Goal: Complete application form: Complete application form

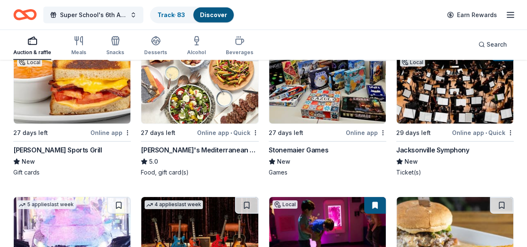
scroll to position [2820, 0]
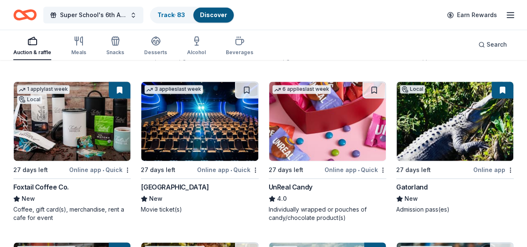
scroll to position [3777, 0]
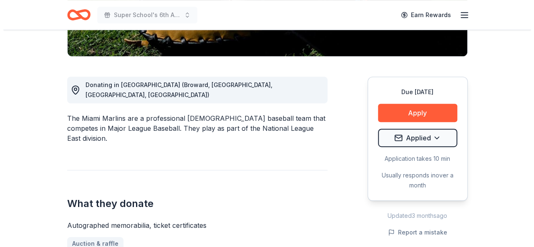
scroll to position [208, 0]
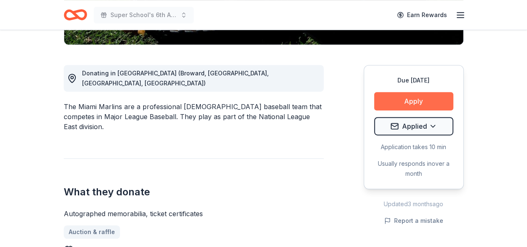
click at [395, 94] on button "Apply" at bounding box center [413, 101] width 79 height 18
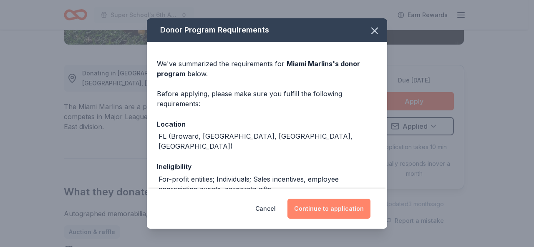
click at [319, 208] on button "Continue to application" at bounding box center [328, 209] width 83 height 20
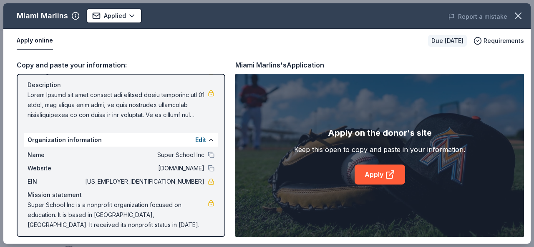
scroll to position [75, 0]
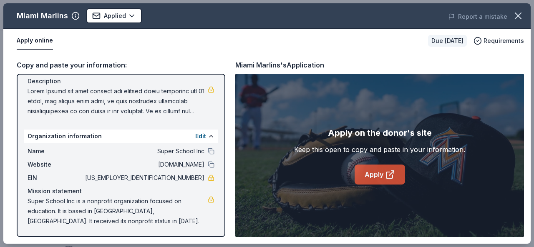
click at [386, 171] on icon at bounding box center [390, 175] width 10 height 10
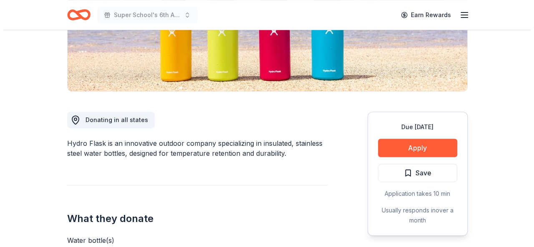
scroll to position [208, 0]
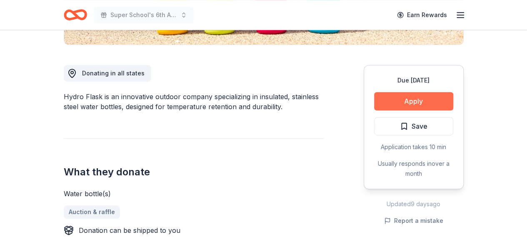
click at [405, 100] on button "Apply" at bounding box center [413, 101] width 79 height 18
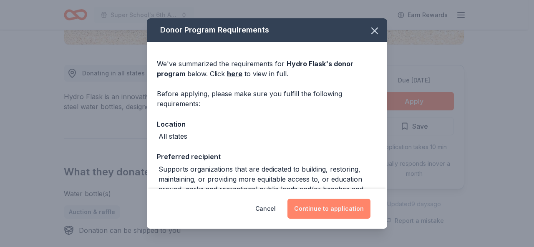
click at [338, 205] on button "Continue to application" at bounding box center [328, 209] width 83 height 20
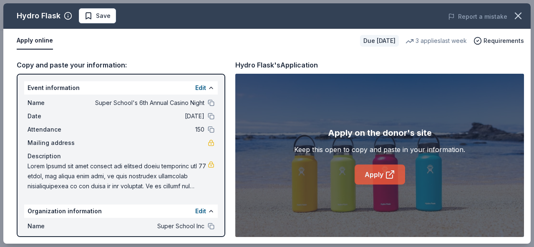
click at [379, 175] on link "Apply" at bounding box center [379, 175] width 50 height 20
